Goal: Navigation & Orientation: Find specific page/section

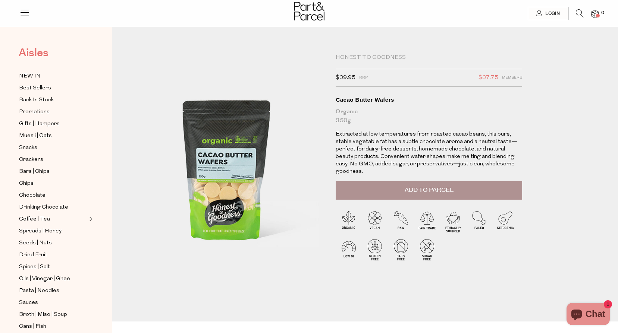
click at [32, 53] on span "Aisles" at bounding box center [34, 53] width 30 height 16
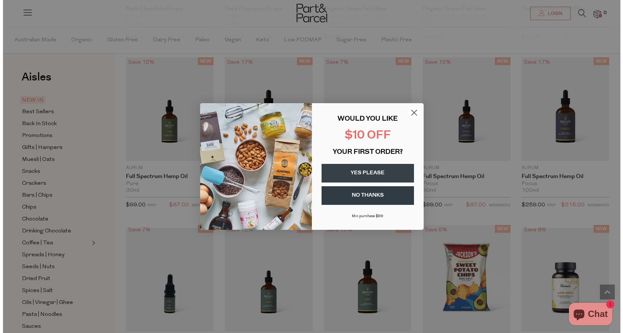
scroll to position [822, 0]
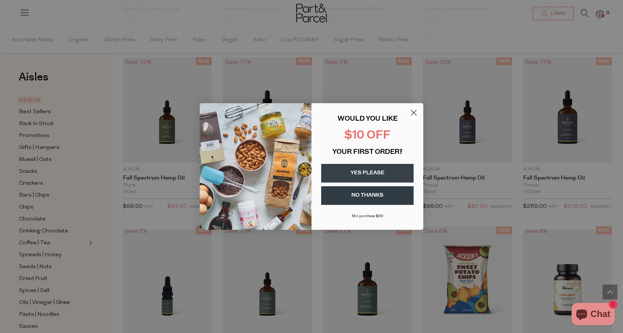
click at [408, 117] on icon "Close dialog" at bounding box center [414, 112] width 13 height 13
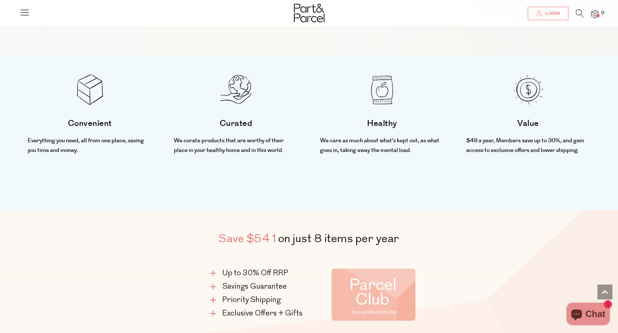
scroll to position [213, 0]
